Goal: Check status: Check status

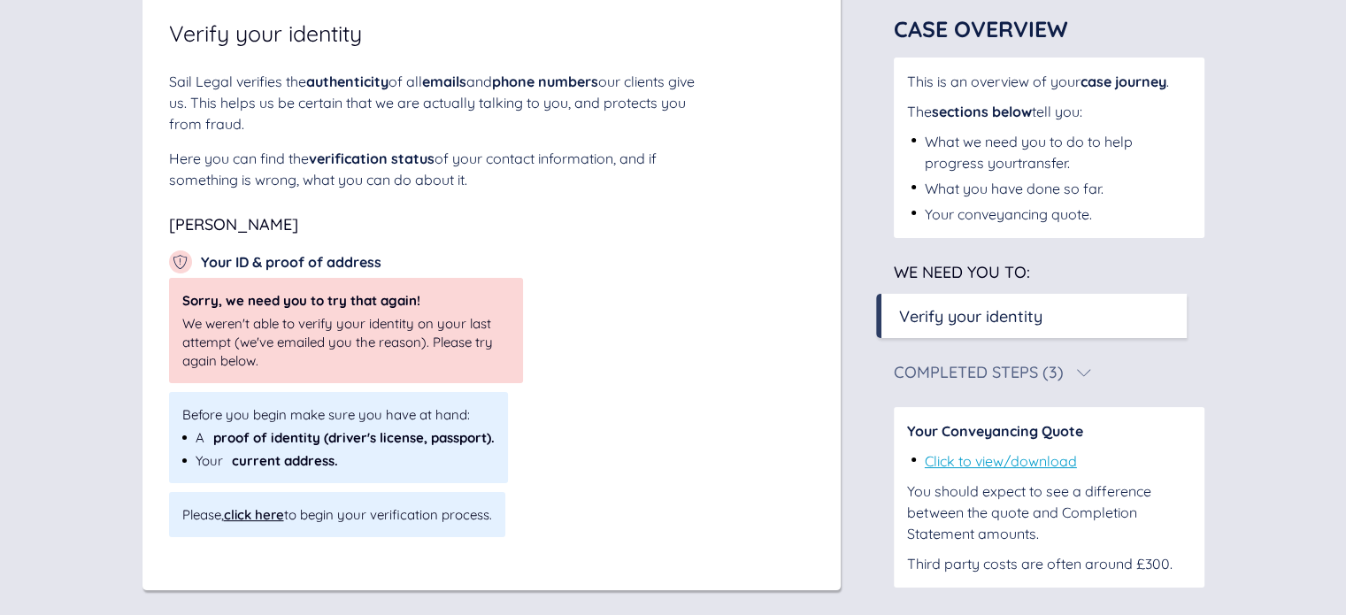
scroll to position [165, 0]
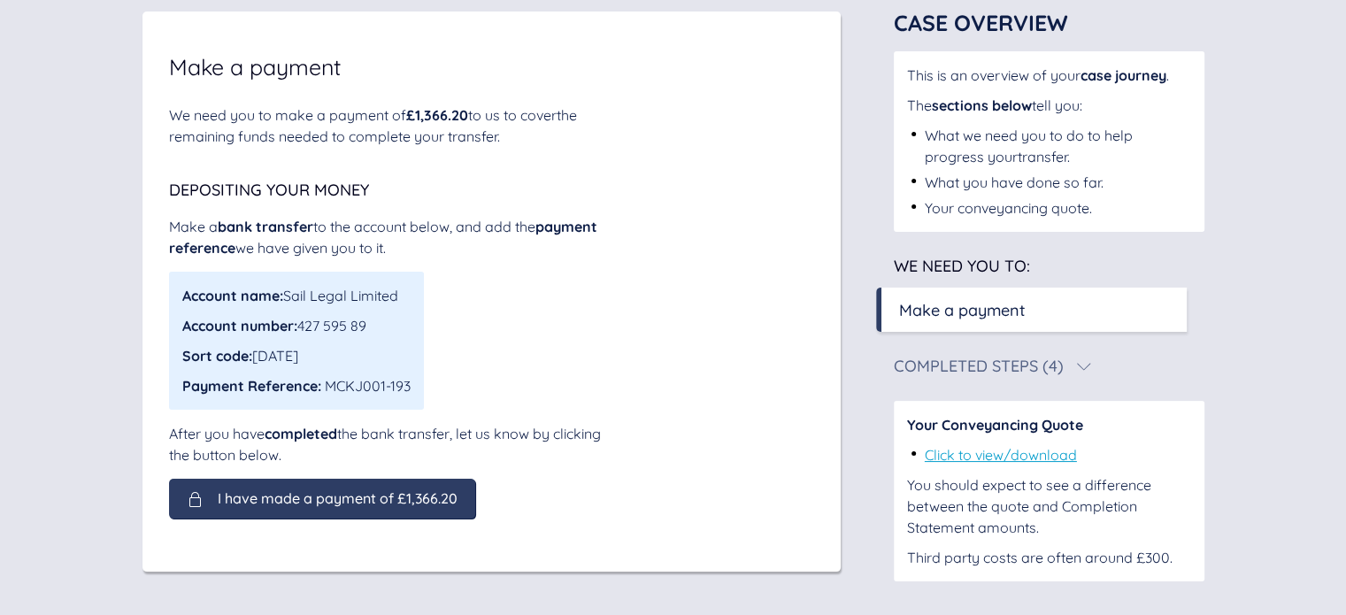
scroll to position [123, 0]
